Goal: Check status: Check status

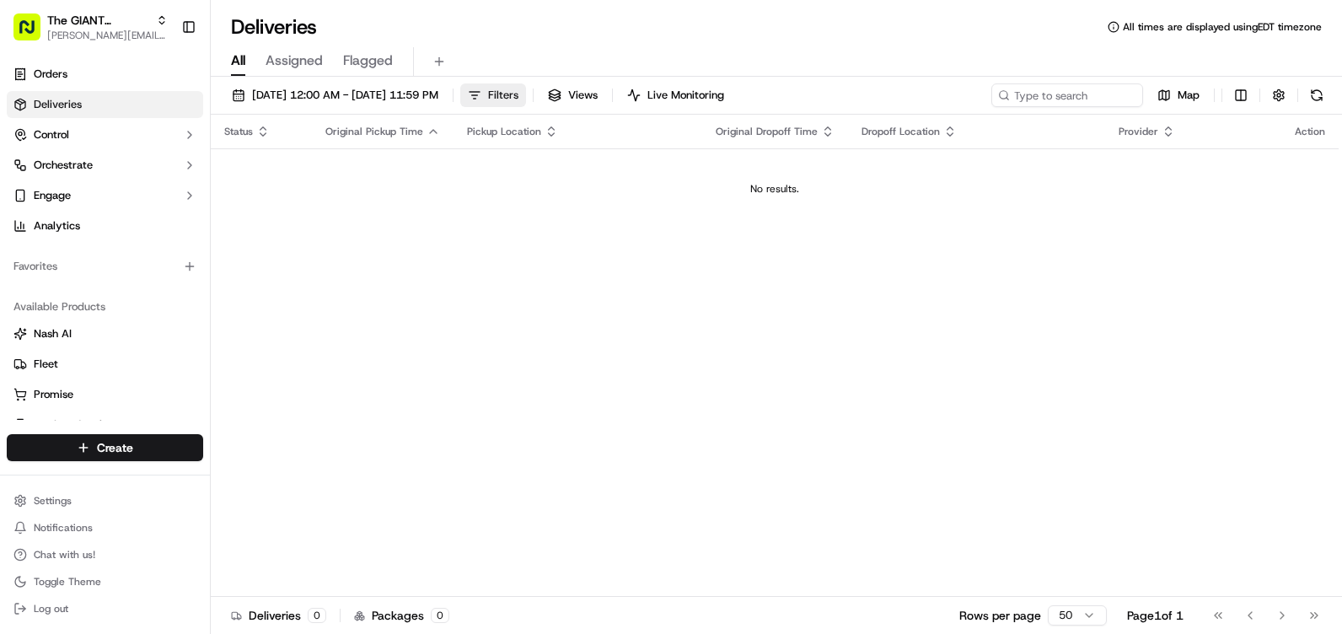
click at [526, 94] on button "Filters" at bounding box center [493, 95] width 66 height 24
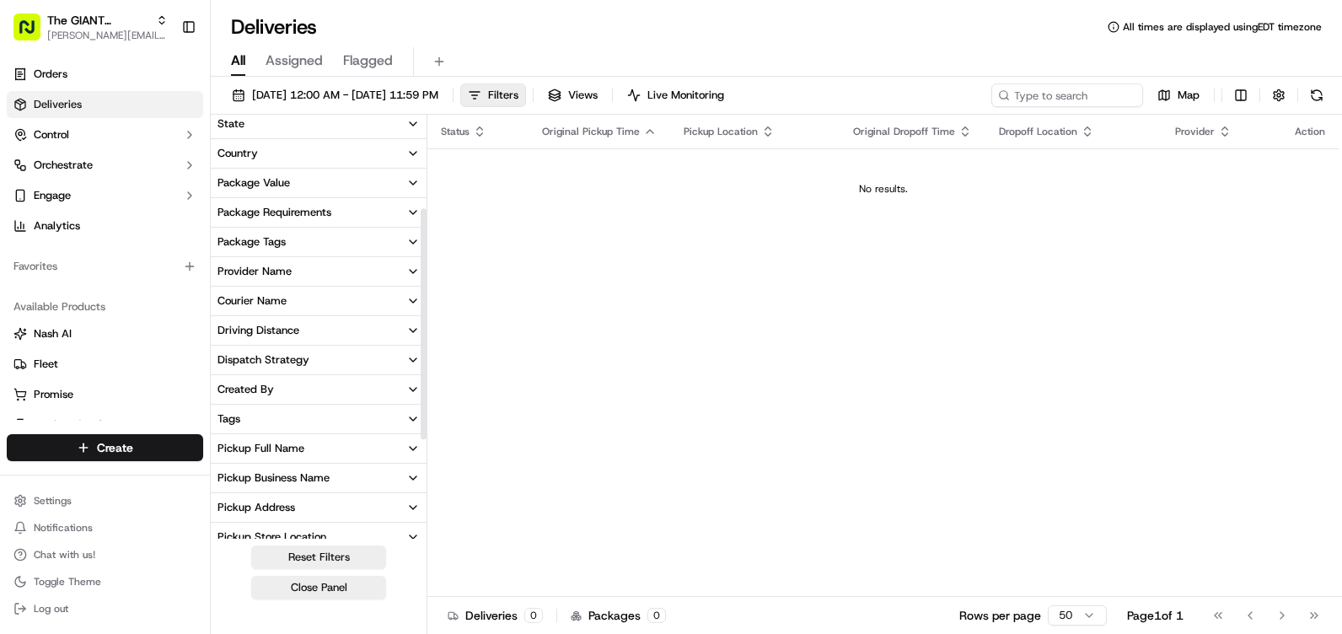
scroll to position [169, 0]
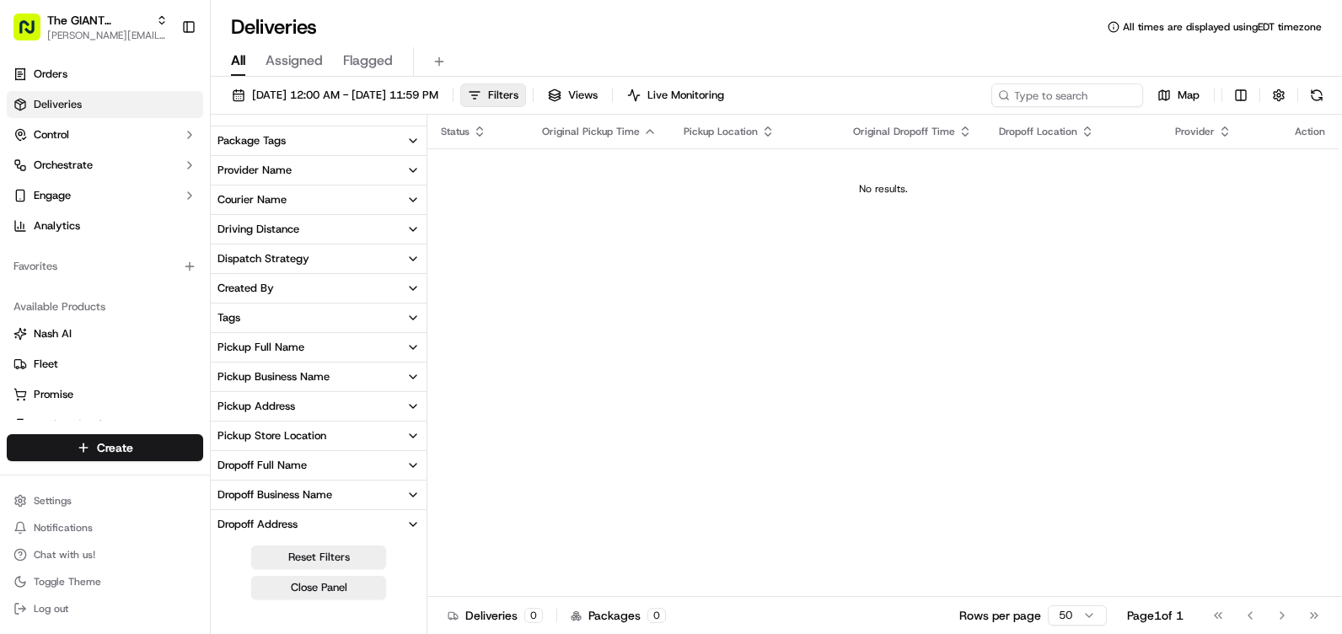
click at [413, 433] on icon "button" at bounding box center [412, 435] width 13 height 13
click at [351, 469] on input at bounding box center [329, 467] width 182 height 27
type input "6005"
click at [223, 466] on button "button" at bounding box center [224, 466] width 13 height 13
click at [224, 469] on button "button" at bounding box center [224, 466] width 13 height 13
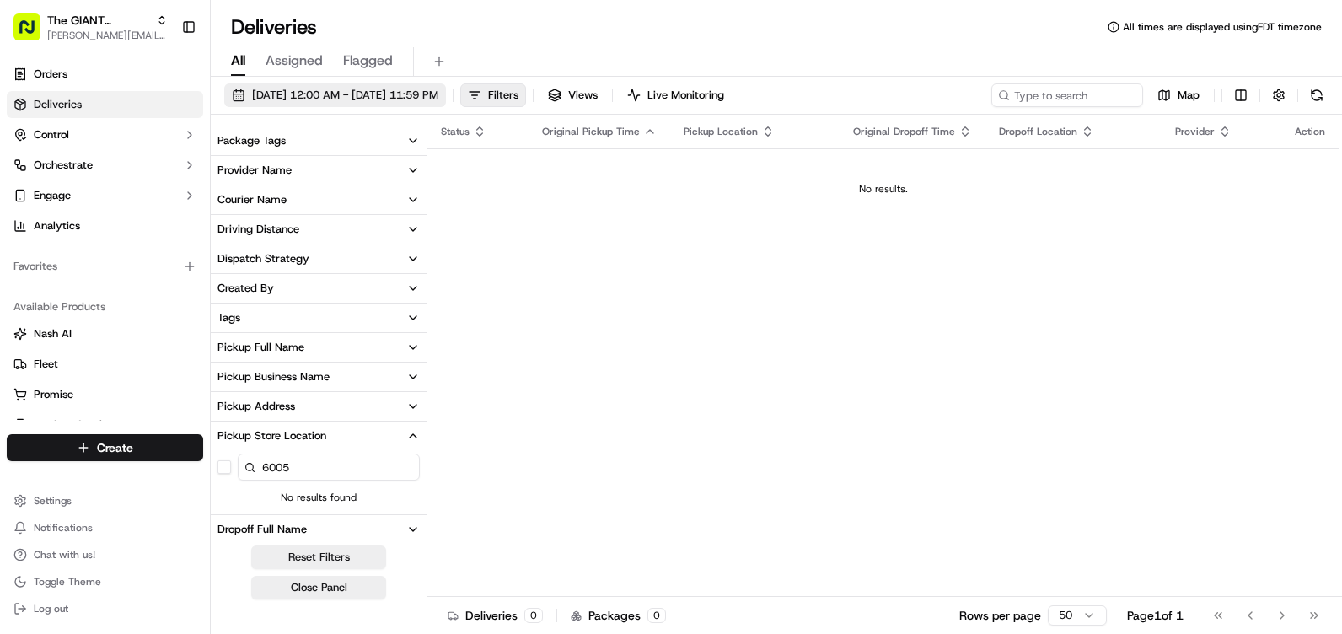
click at [435, 89] on span "[DATE] 12:00 AM - [DATE] 11:59 PM" at bounding box center [345, 95] width 186 height 15
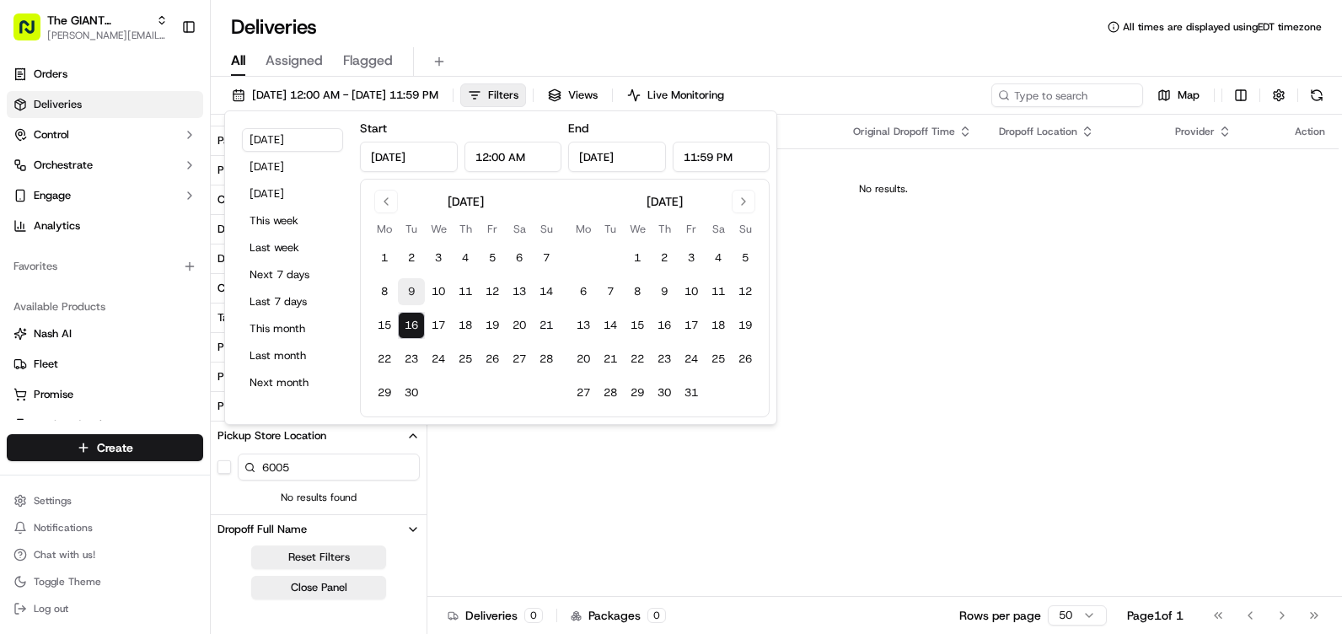
click at [416, 288] on button "9" at bounding box center [411, 291] width 27 height 27
type input "[DATE]"
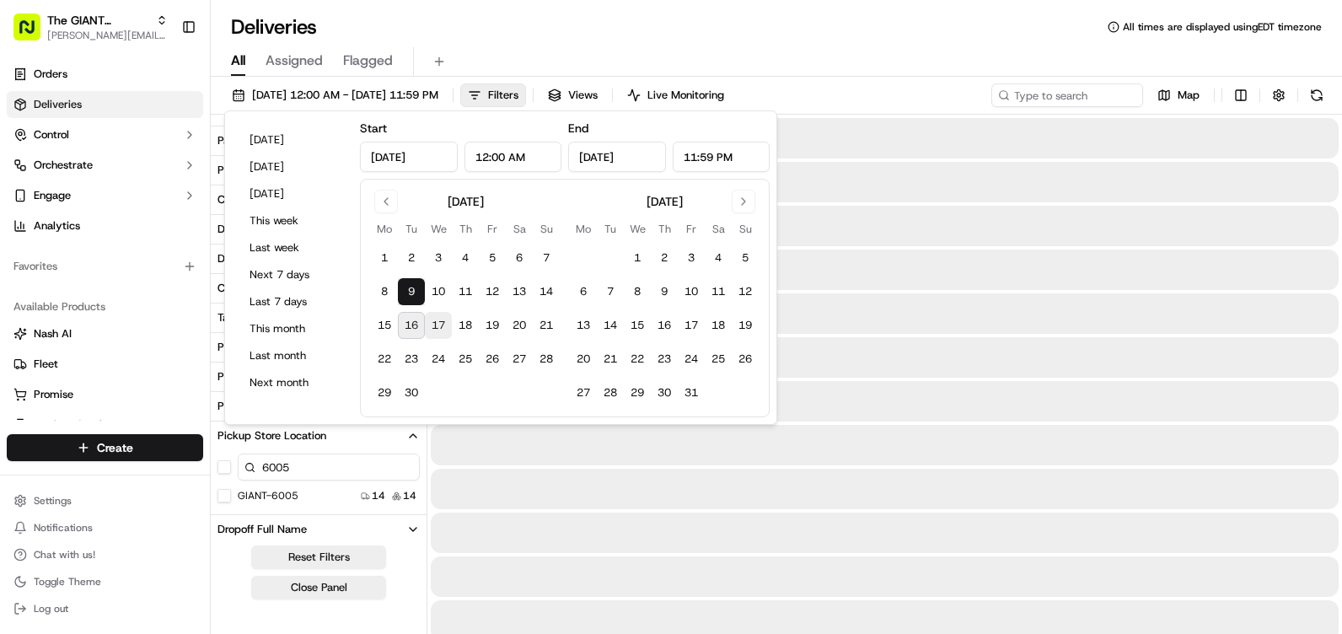
click at [231, 469] on div "6005" at bounding box center [319, 467] width 216 height 34
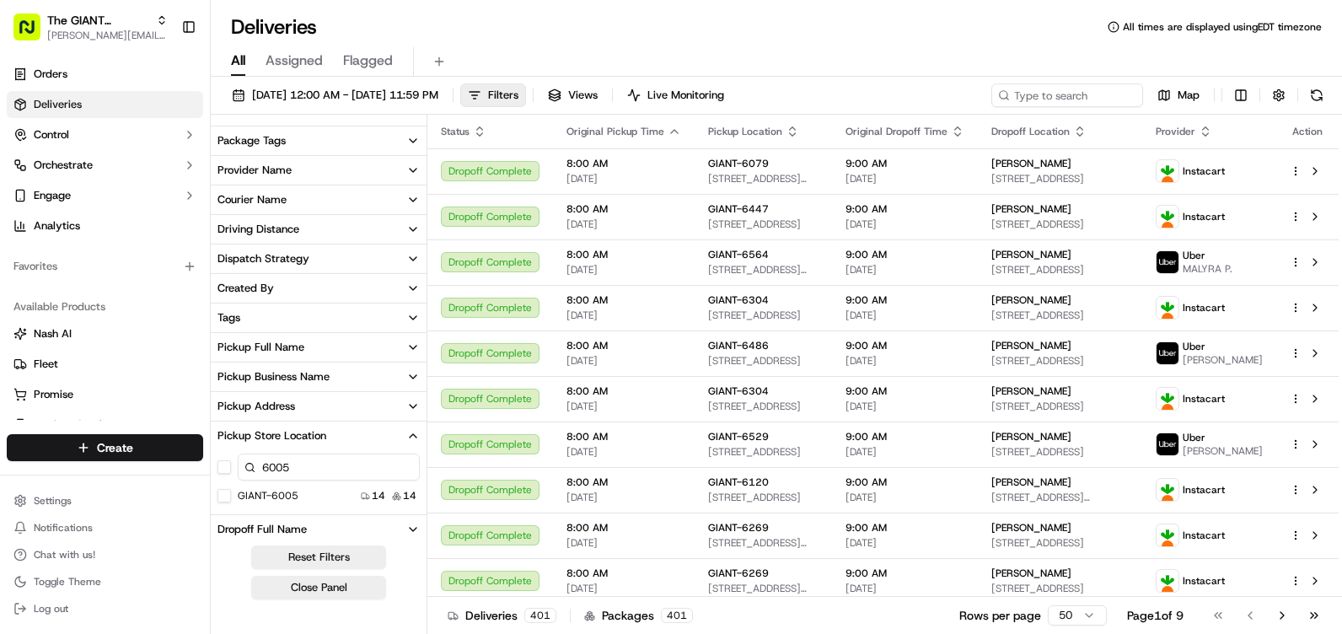
click at [223, 467] on button "button" at bounding box center [224, 466] width 13 height 13
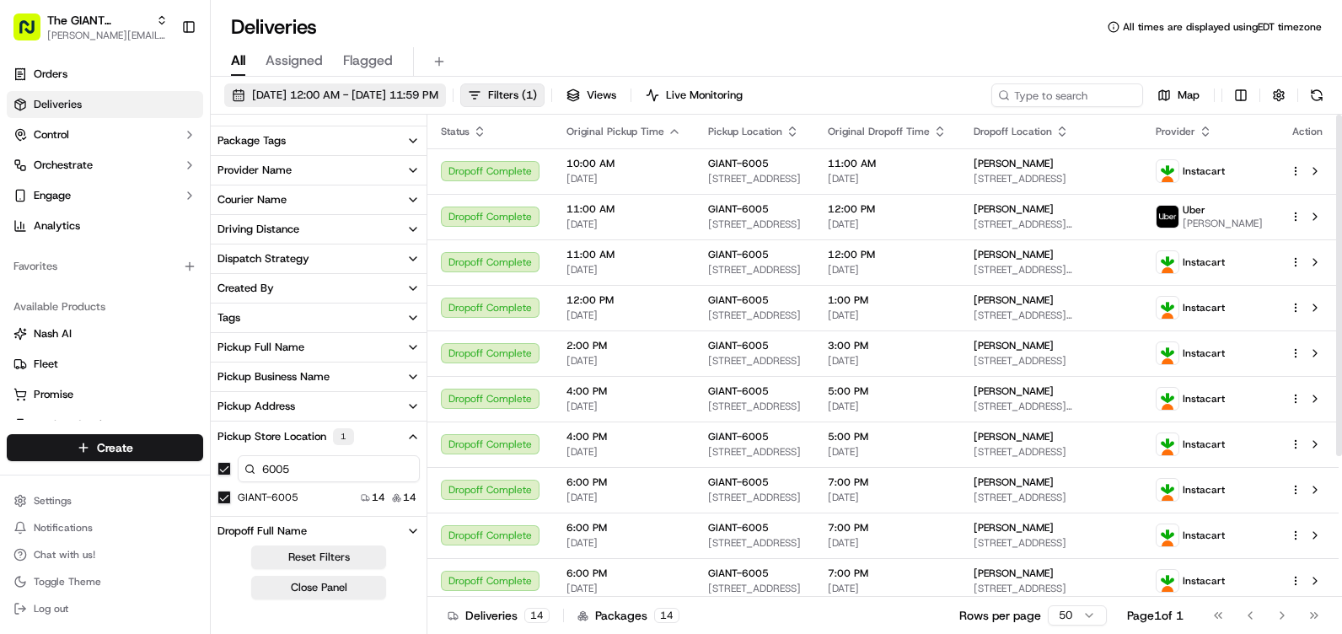
click at [427, 90] on span "[DATE] 12:00 AM - [DATE] 11:59 PM" at bounding box center [345, 95] width 186 height 15
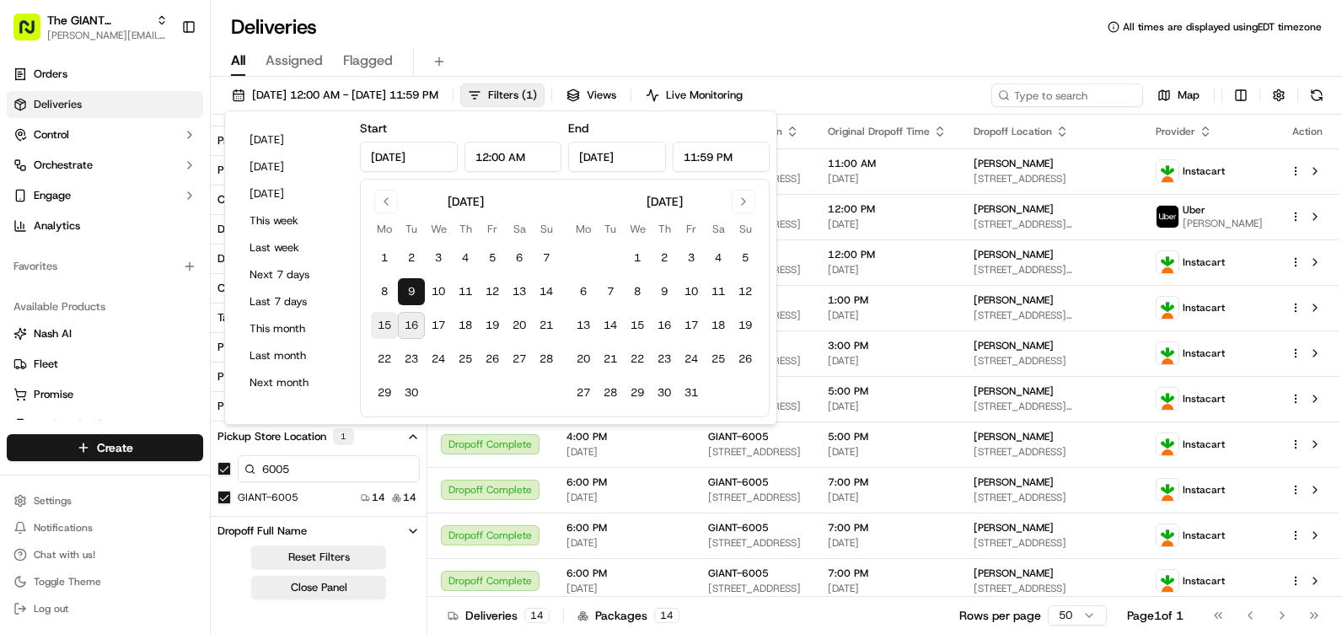
click at [386, 325] on button "15" at bounding box center [384, 325] width 27 height 27
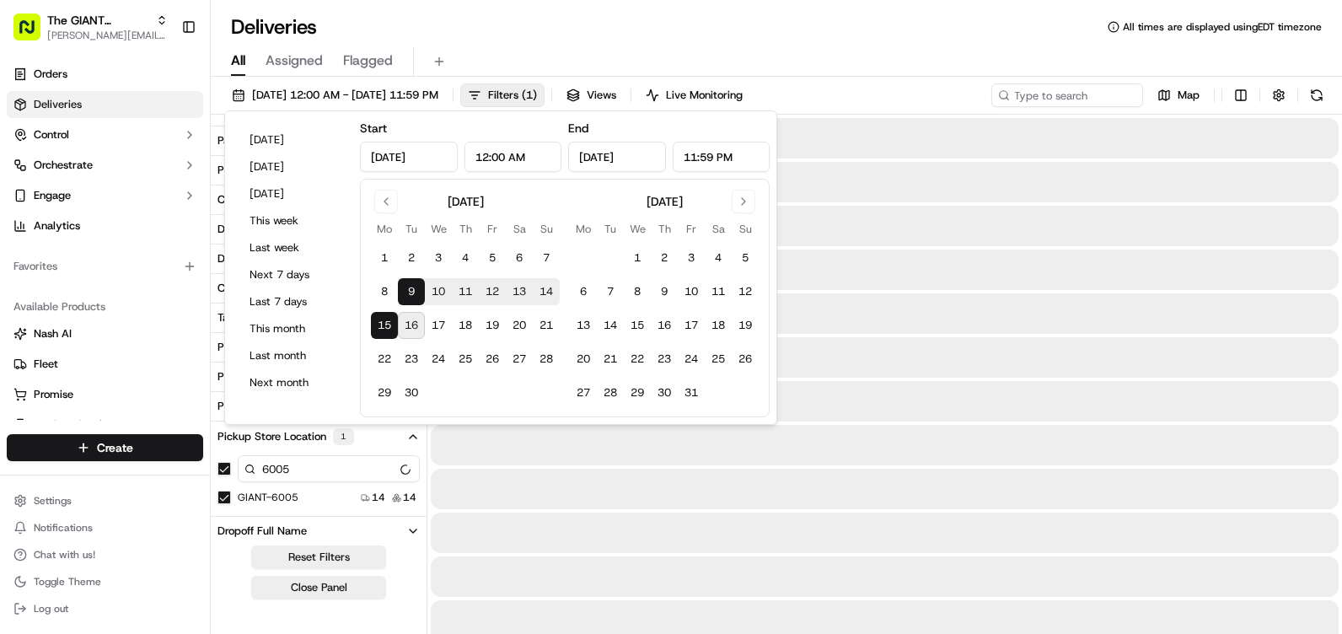
type input "[DATE]"
click at [386, 322] on button "15" at bounding box center [384, 325] width 27 height 27
click at [380, 319] on button "15" at bounding box center [384, 325] width 27 height 27
type input "[DATE]"
click at [380, 319] on button "15" at bounding box center [384, 325] width 27 height 27
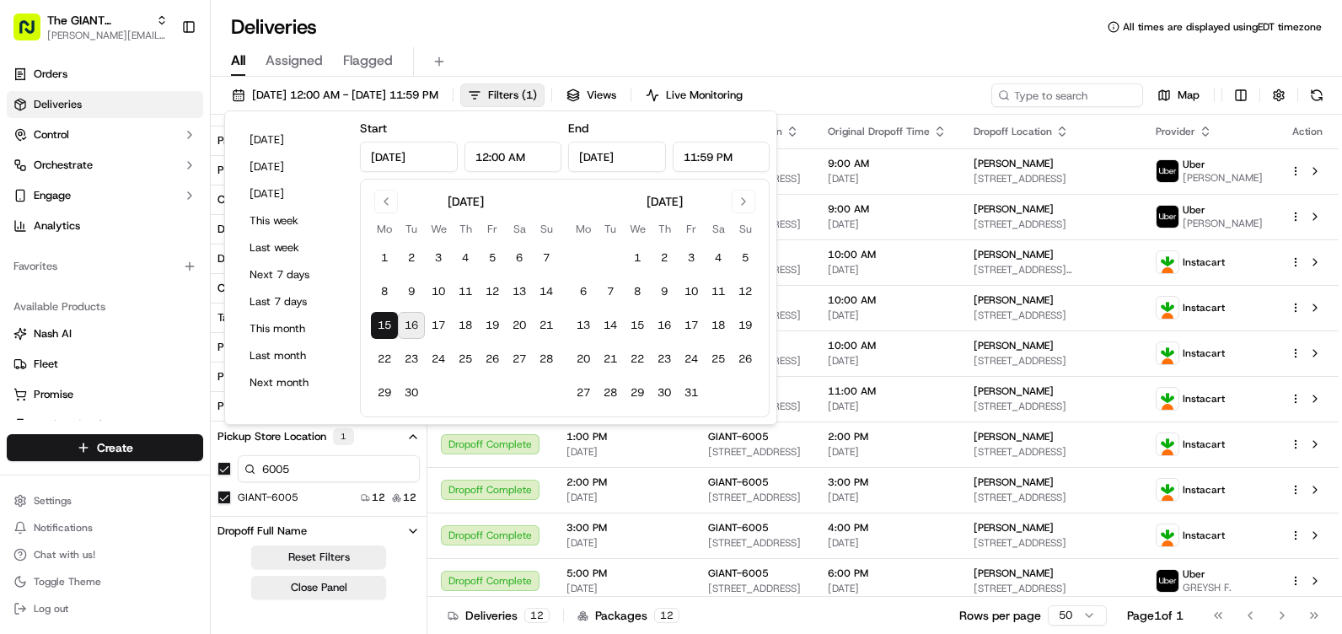
click at [411, 322] on button "16" at bounding box center [411, 325] width 27 height 27
type input "[DATE]"
click at [422, 326] on button "16" at bounding box center [411, 325] width 27 height 27
type input "[DATE]"
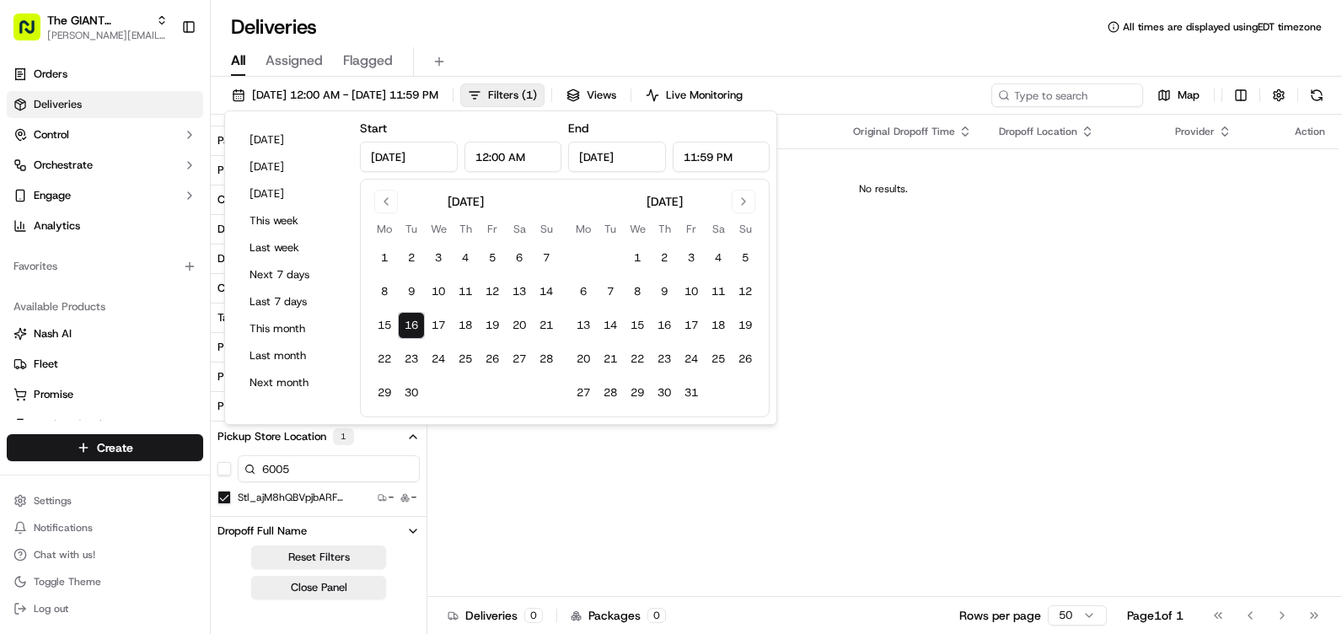
click at [1002, 212] on td "No results." at bounding box center [882, 188] width 911 height 81
